Goal: Information Seeking & Learning: Understand process/instructions

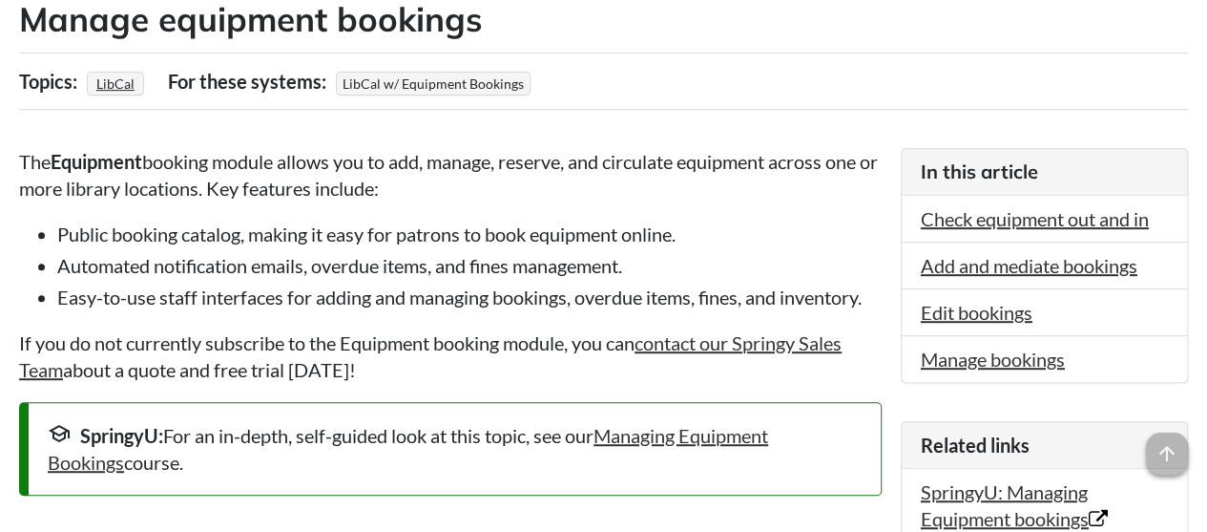
scroll to position [2235, 0]
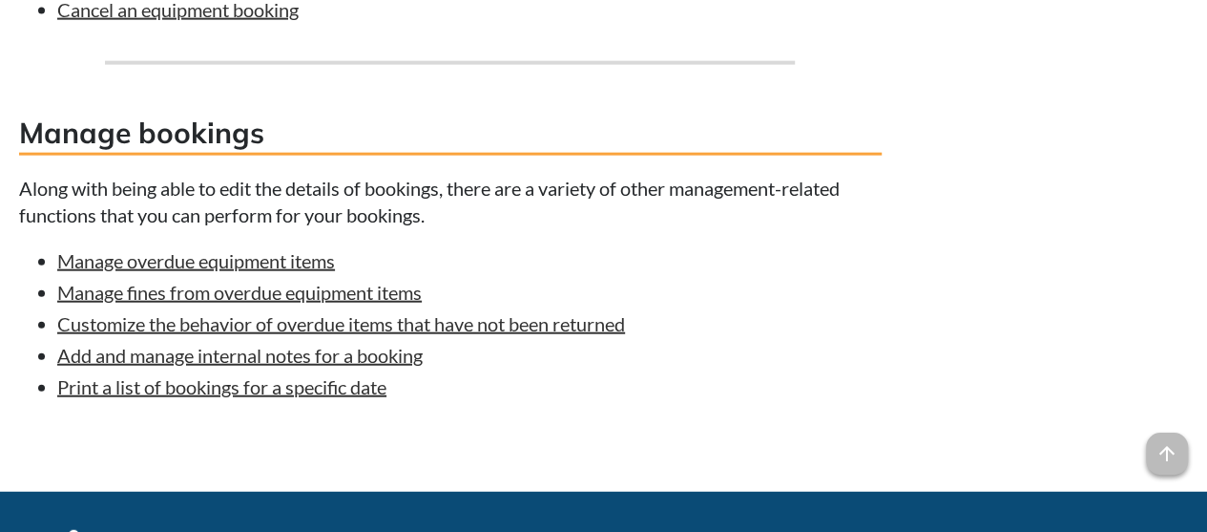
click at [695, 324] on li "Customize the behavior of overdue items that have not been returned" at bounding box center [469, 323] width 825 height 27
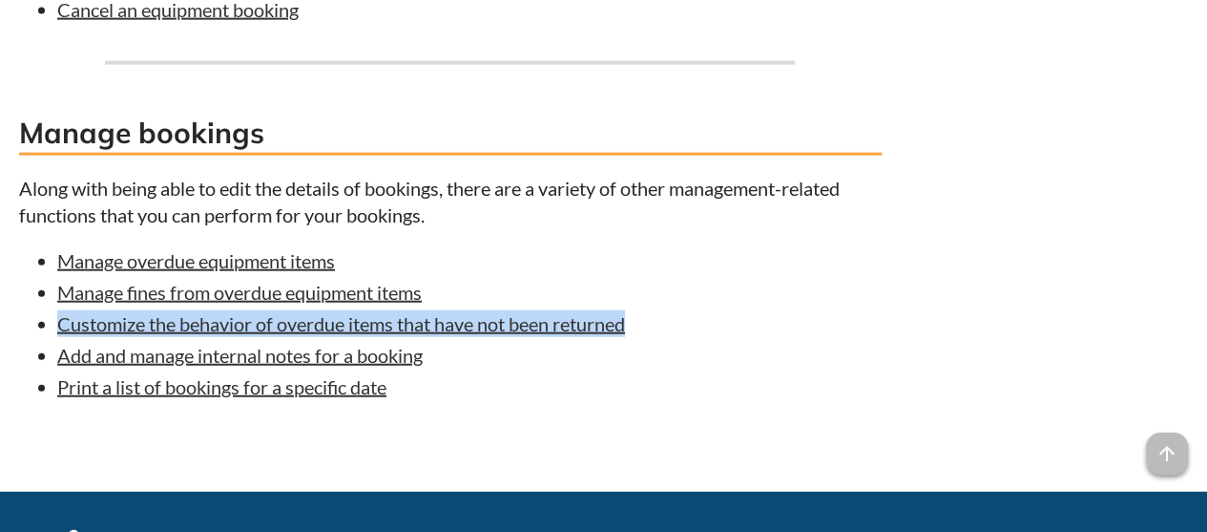
click at [695, 324] on li "Customize the behavior of overdue items that have not been returned" at bounding box center [469, 323] width 825 height 27
copy ul "Customize the behavior of overdue items that have not been returned"
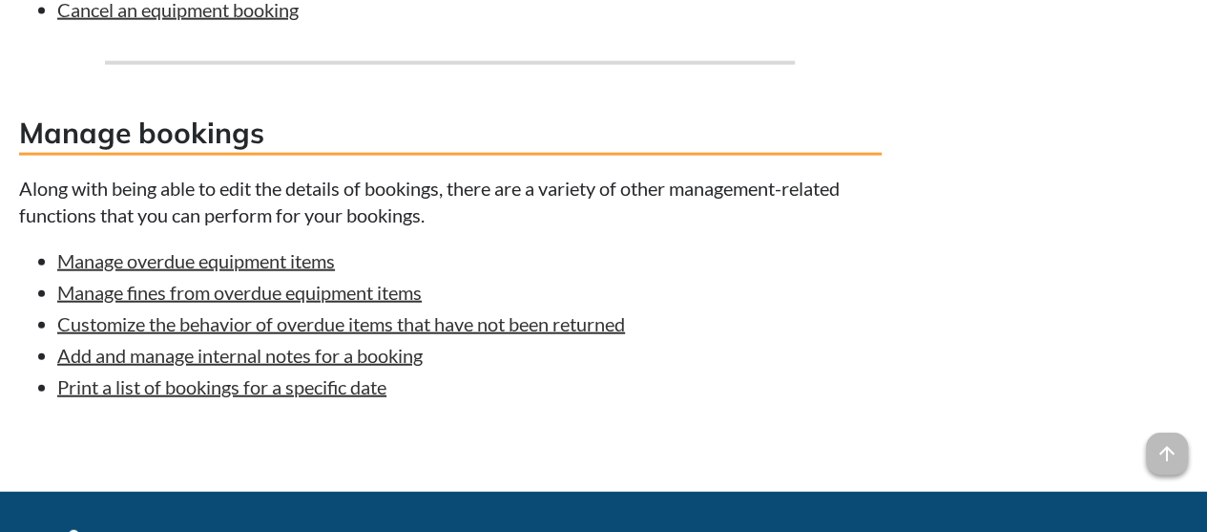
click at [633, 253] on li "Manage overdue equipment items" at bounding box center [469, 260] width 825 height 27
click at [565, 219] on p "Along with being able to edit the details of bookings, there are a variety of o…" at bounding box center [450, 201] width 863 height 53
click at [410, 179] on p "Along with being able to edit the details of bookings, there are a variety of o…" at bounding box center [450, 201] width 863 height 53
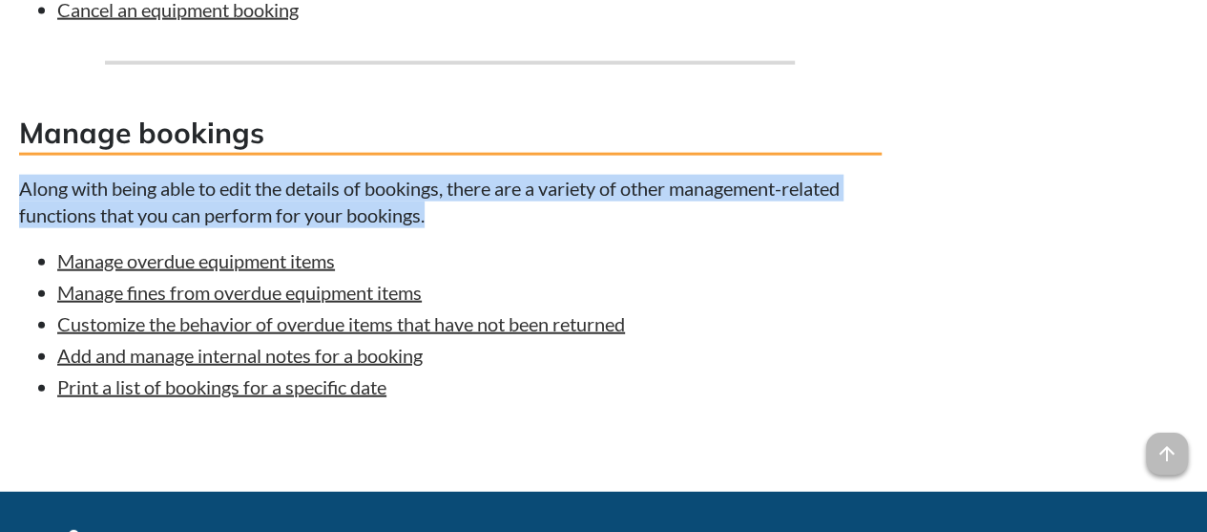
click at [410, 179] on p "Along with being able to edit the details of bookings, there are a variety of o…" at bounding box center [450, 201] width 863 height 53
